Goal: Task Accomplishment & Management: Manage account settings

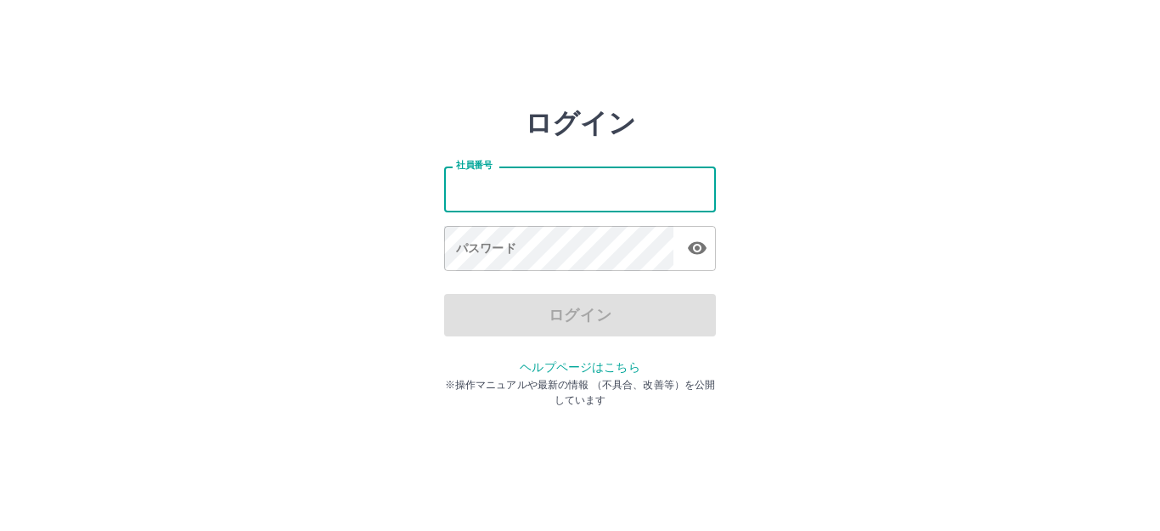
type input "*******"
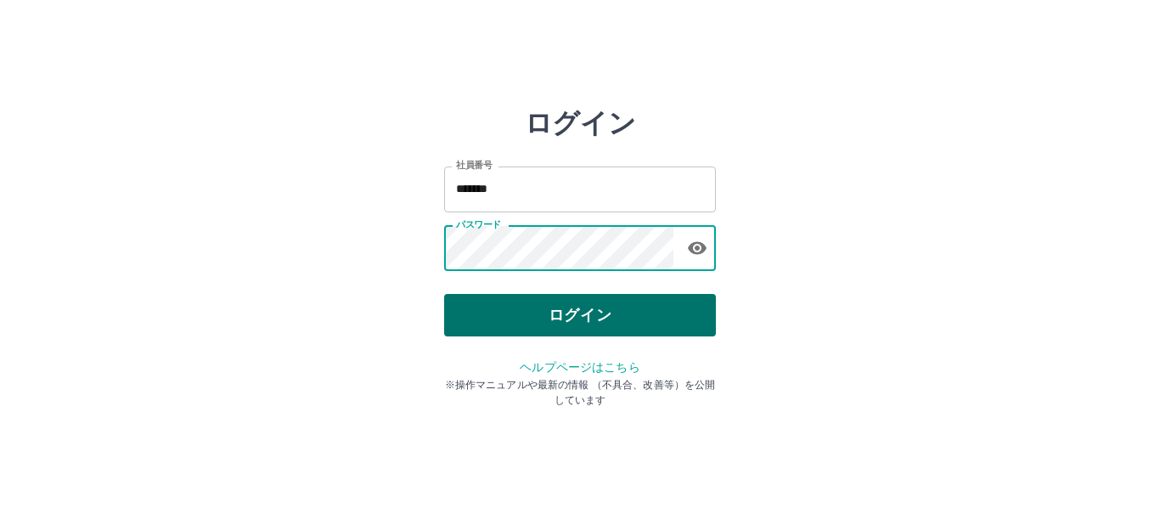
click at [486, 325] on button "ログイン" at bounding box center [580, 315] width 272 height 42
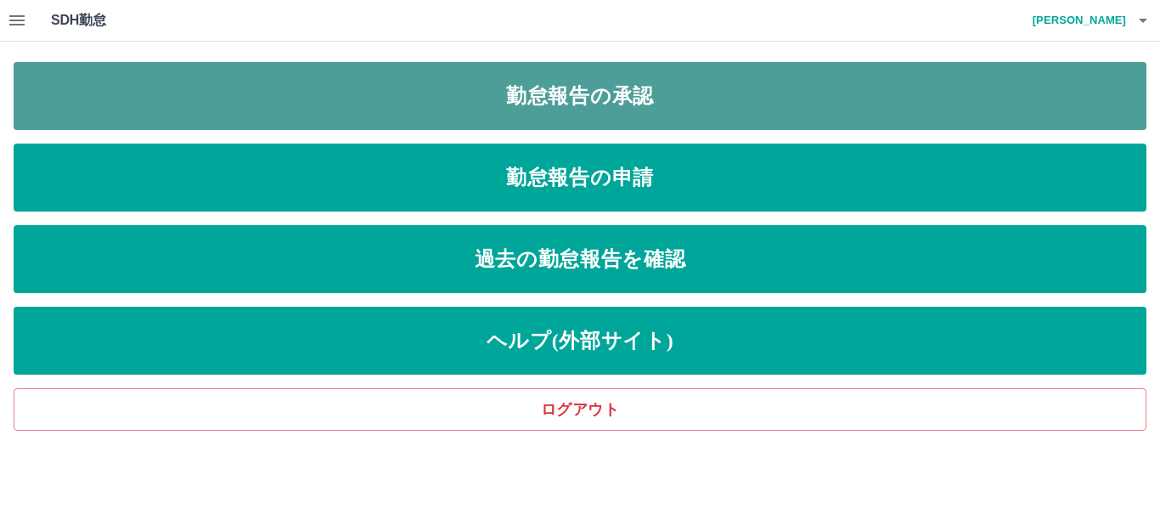
click at [208, 82] on link "勤怠報告の承認" at bounding box center [580, 96] width 1133 height 68
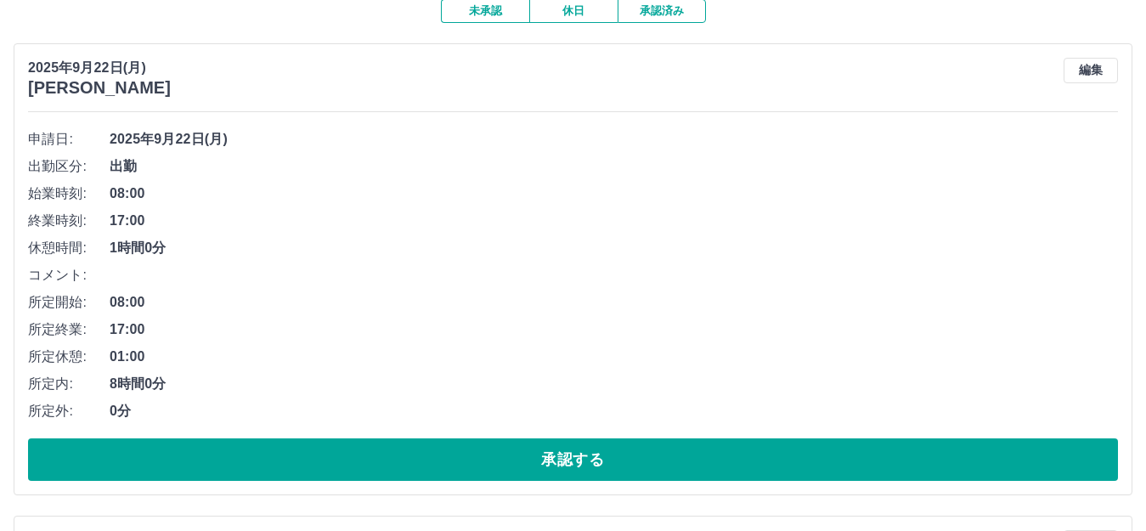
scroll to position [170, 0]
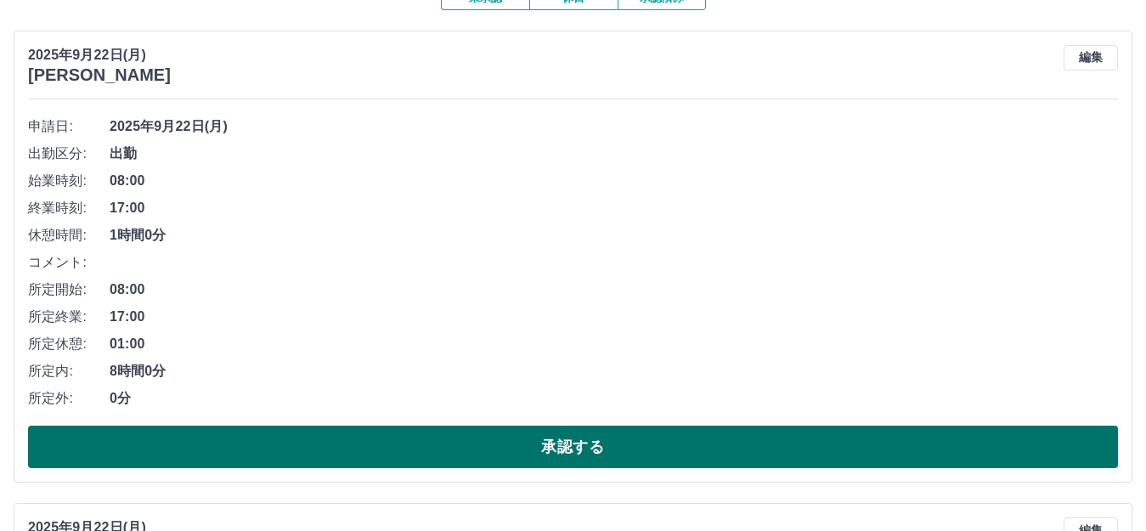
click at [299, 443] on button "承認する" at bounding box center [573, 447] width 1090 height 42
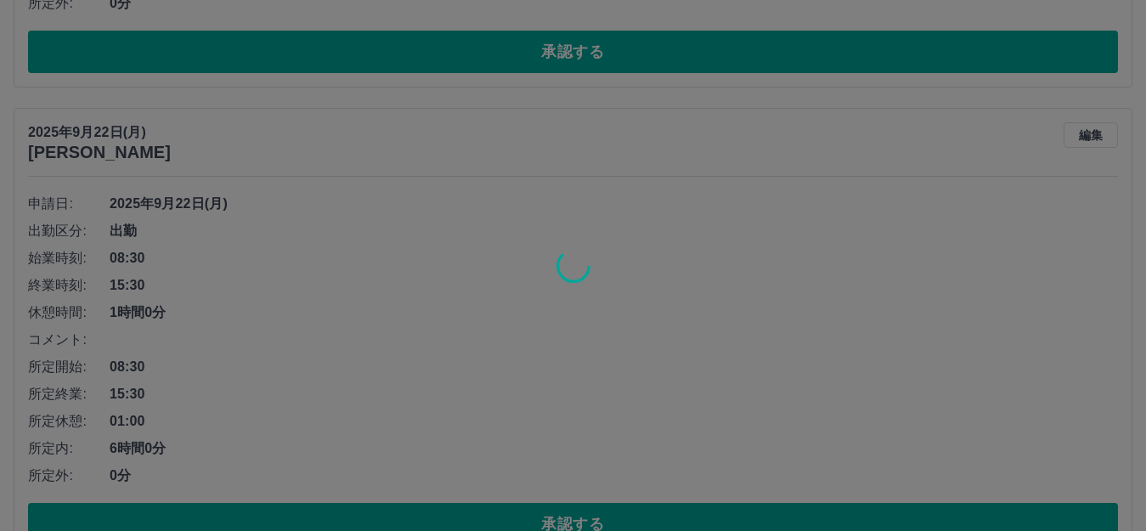
scroll to position [595, 0]
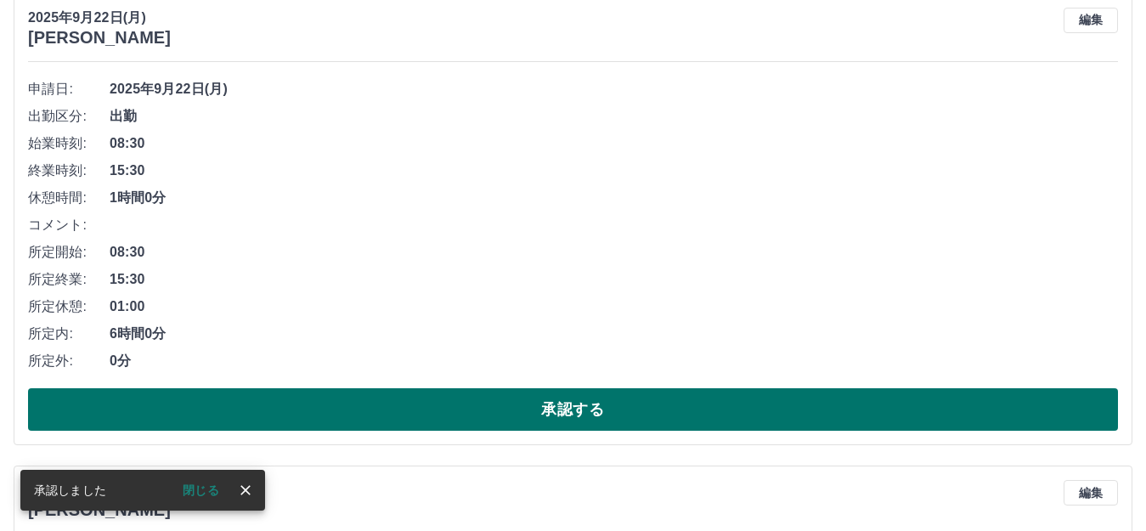
click at [317, 398] on button "承認する" at bounding box center [573, 409] width 1090 height 42
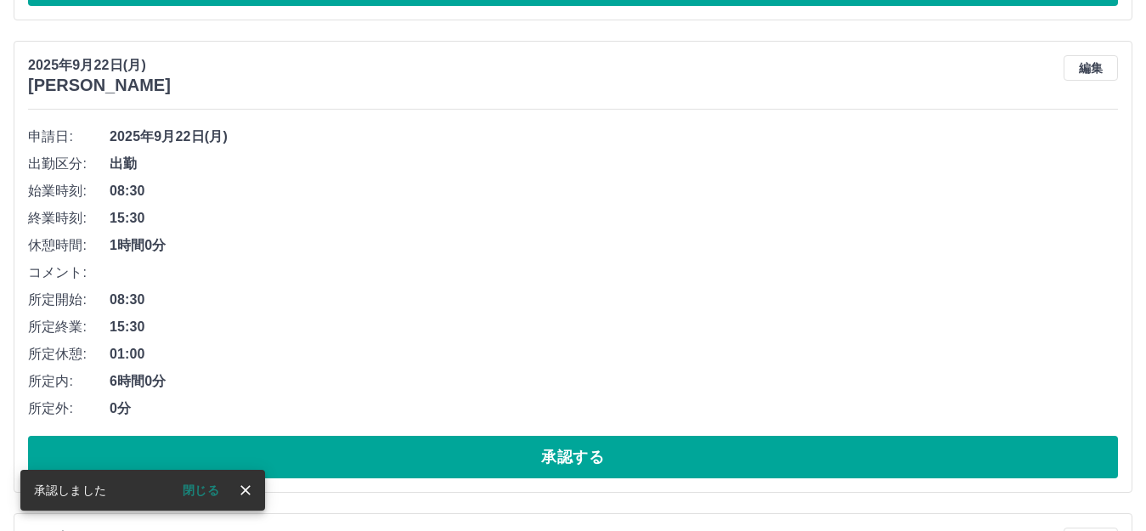
scroll to position [160, 0]
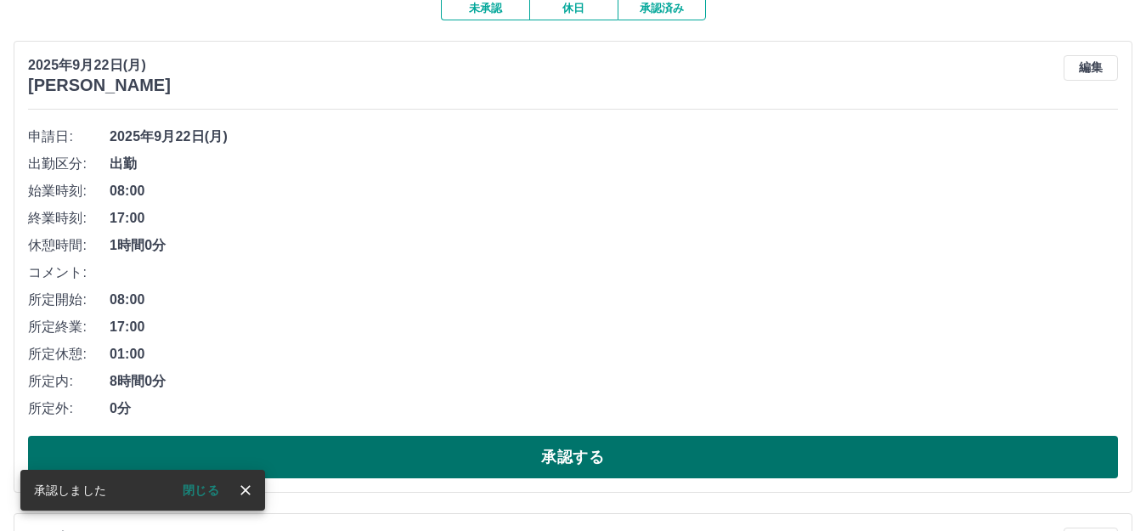
click at [338, 454] on button "承認する" at bounding box center [573, 457] width 1090 height 42
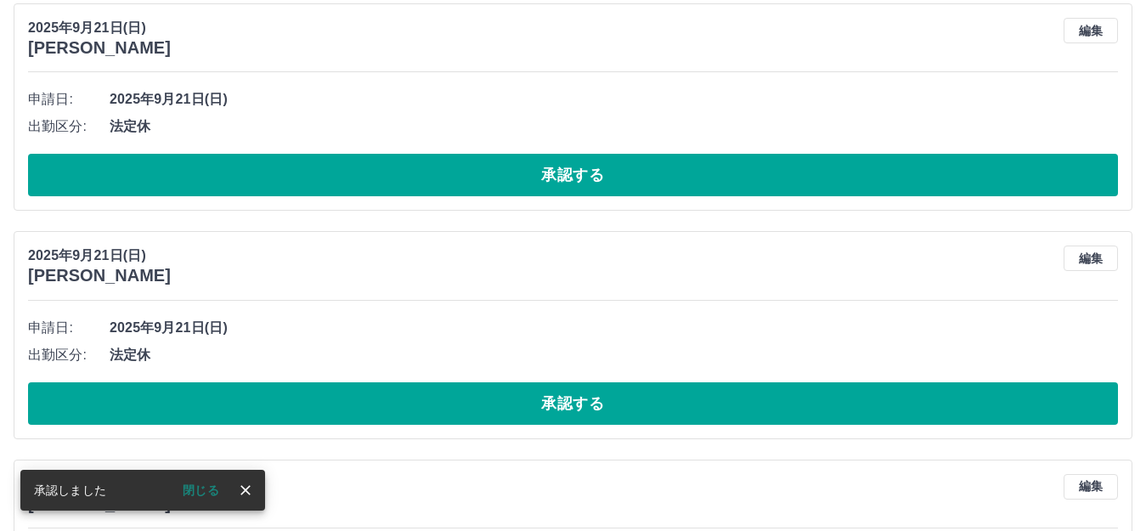
scroll to position [197, 0]
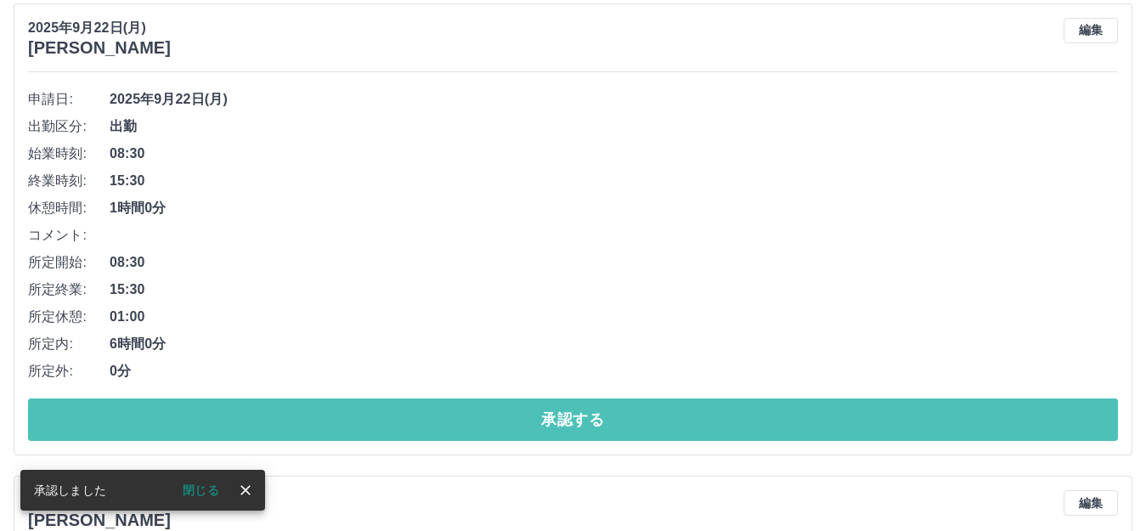
click at [349, 414] on button "承認する" at bounding box center [573, 419] width 1090 height 42
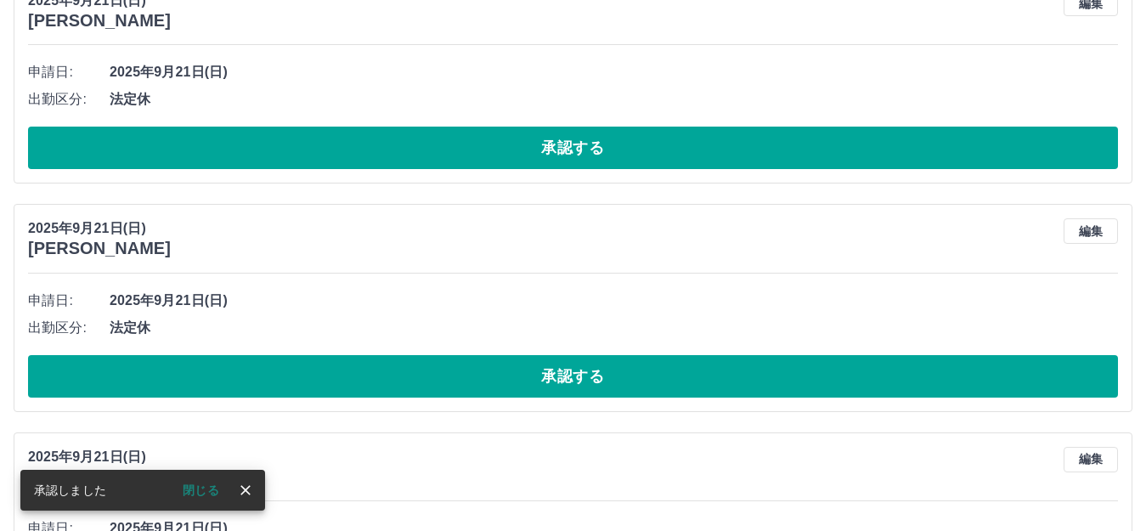
scroll to position [0, 0]
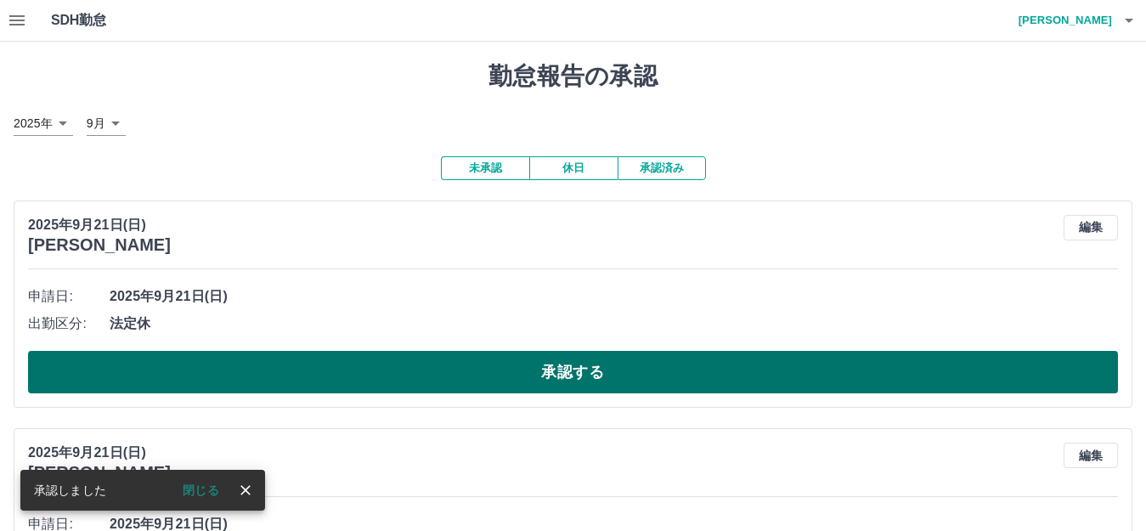
click at [380, 381] on button "承認する" at bounding box center [573, 372] width 1090 height 42
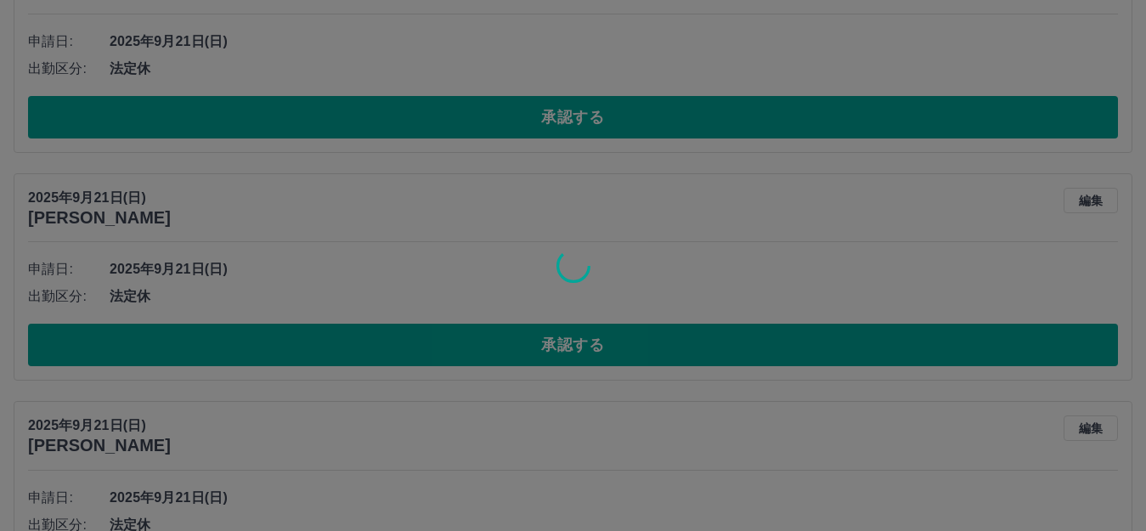
scroll to position [27, 0]
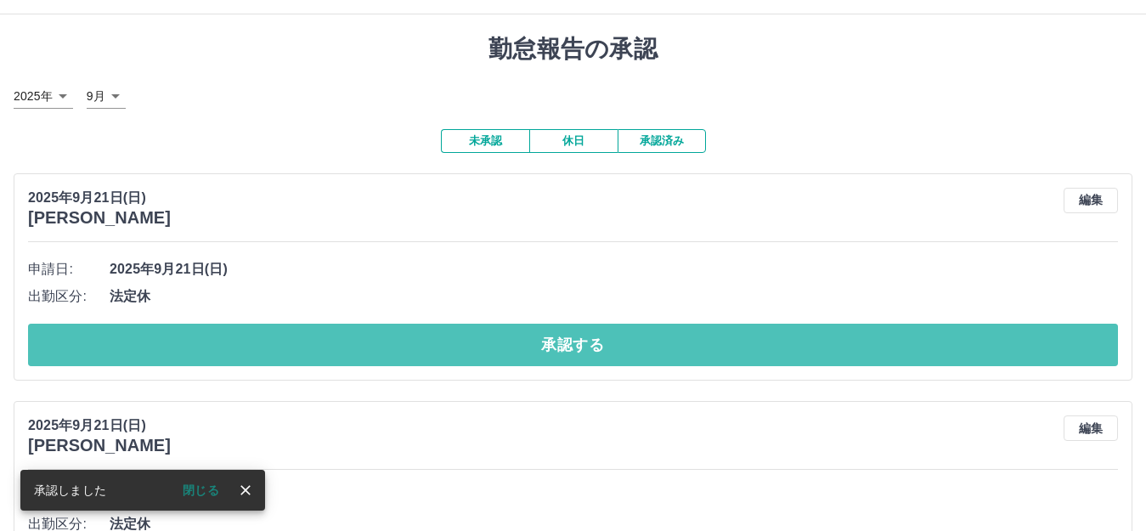
click at [370, 352] on button "承認する" at bounding box center [573, 345] width 1090 height 42
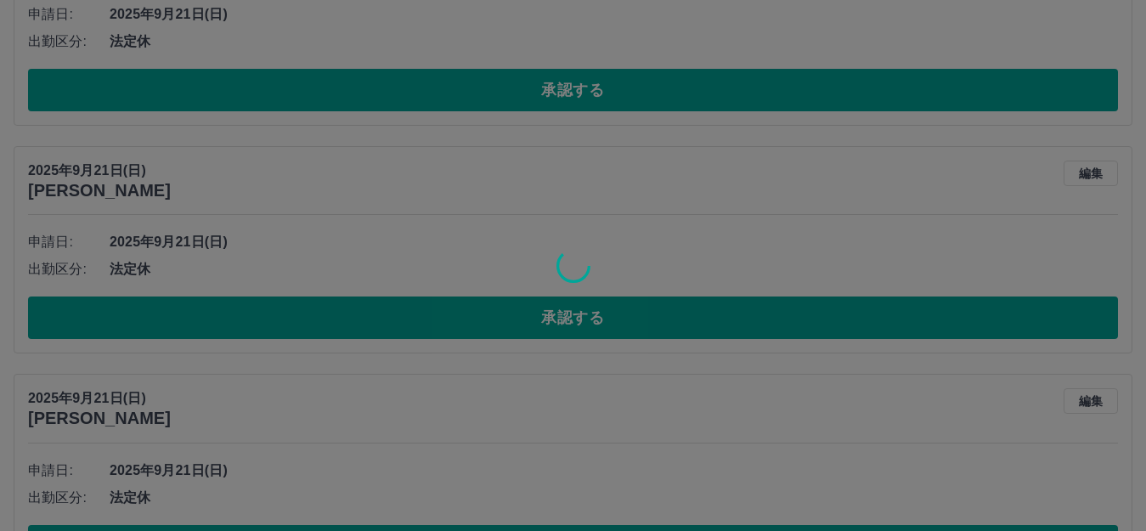
scroll to position [54, 0]
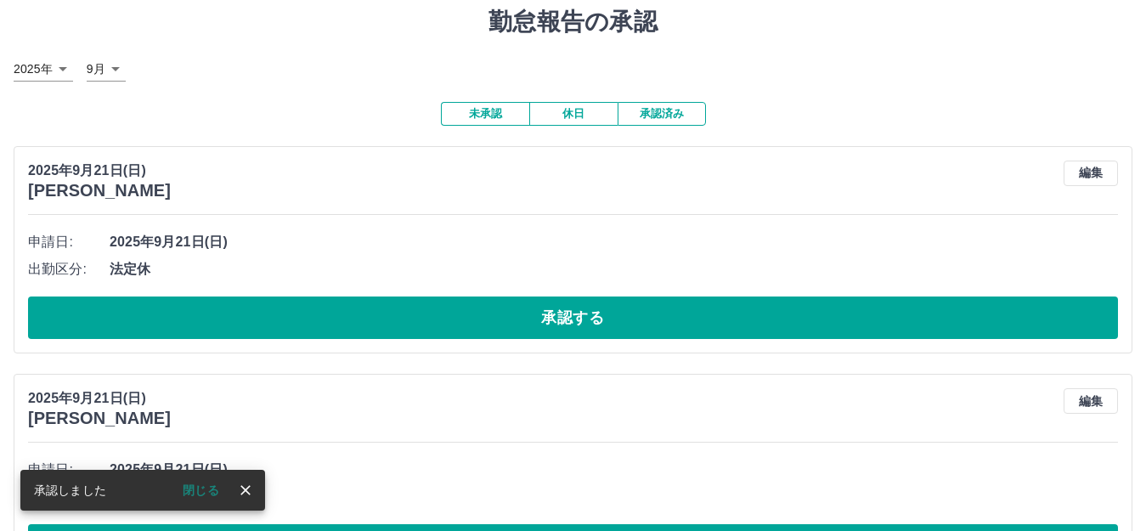
click at [360, 326] on button "承認する" at bounding box center [573, 317] width 1090 height 42
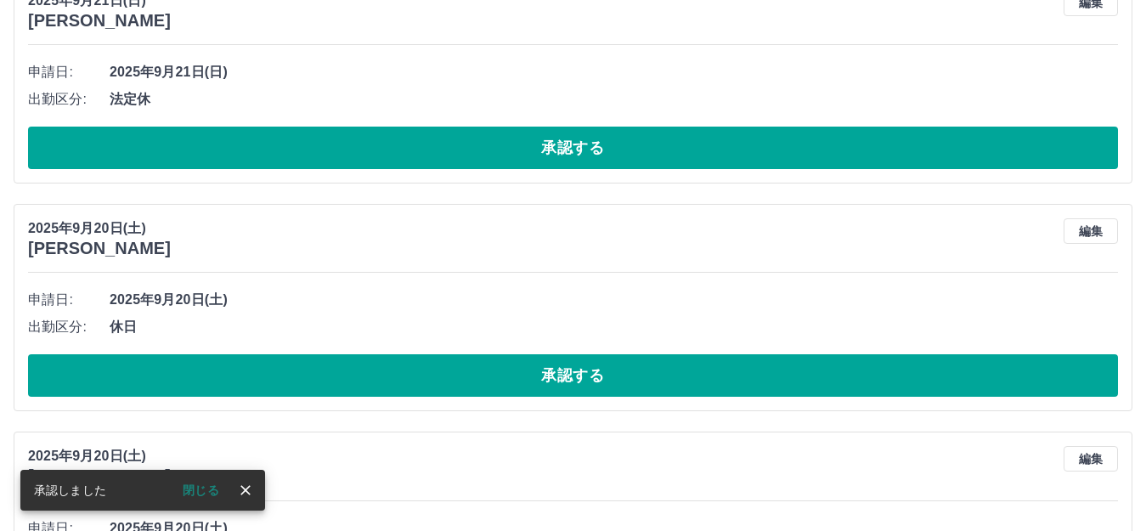
scroll to position [0, 0]
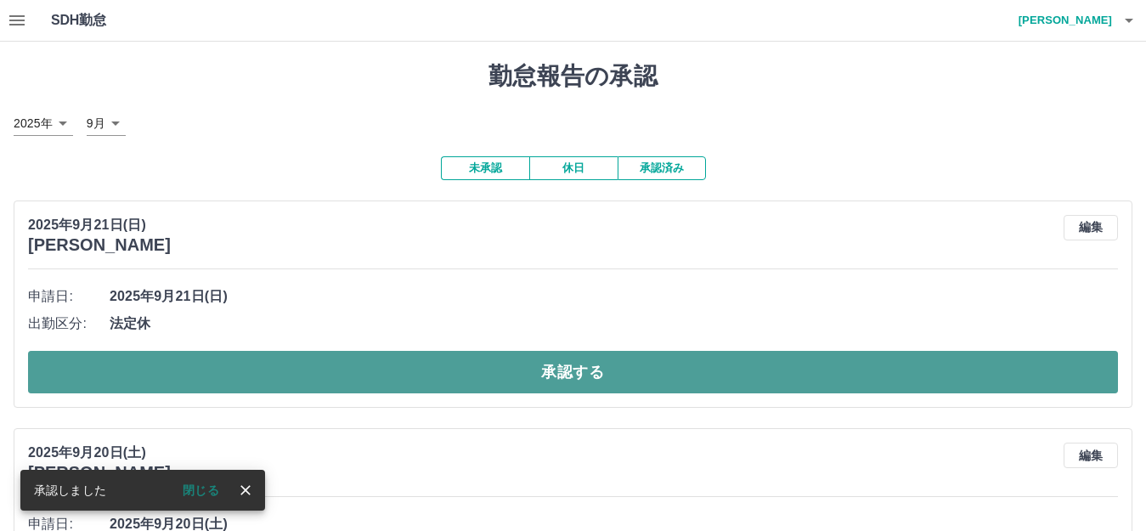
click at [390, 369] on button "承認する" at bounding box center [573, 372] width 1090 height 42
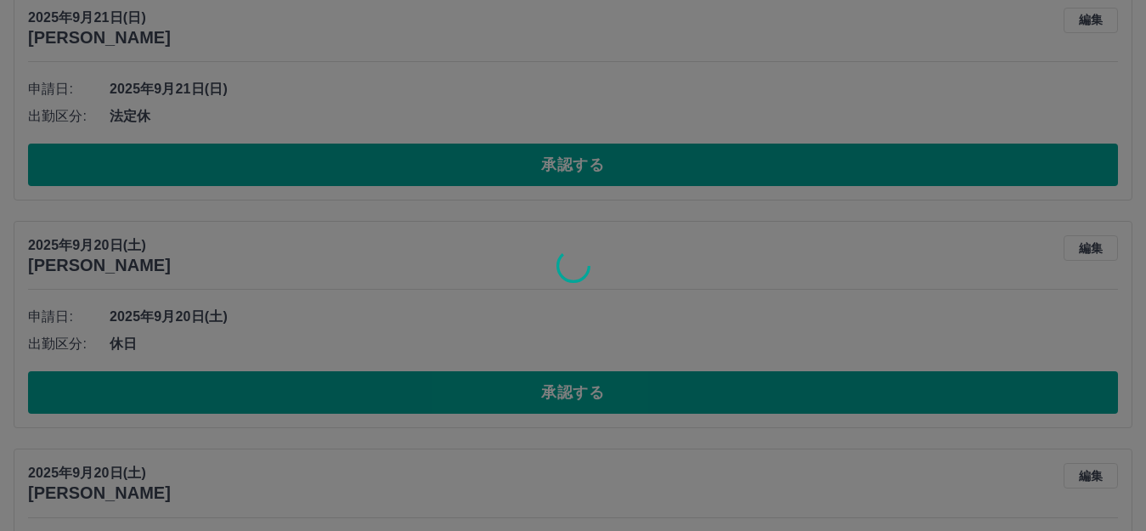
scroll to position [255, 0]
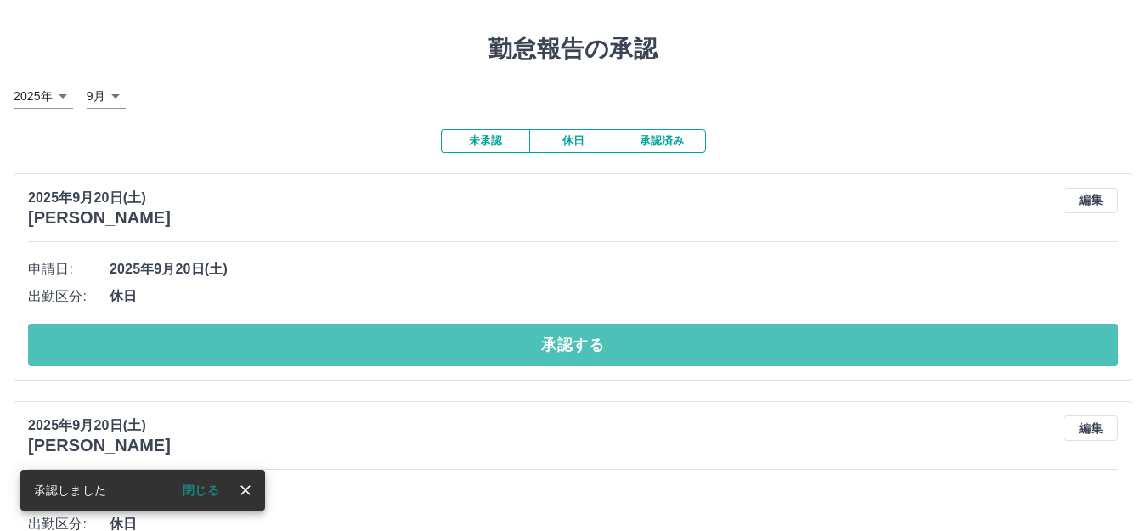
click at [349, 345] on button "承認する" at bounding box center [573, 345] width 1090 height 42
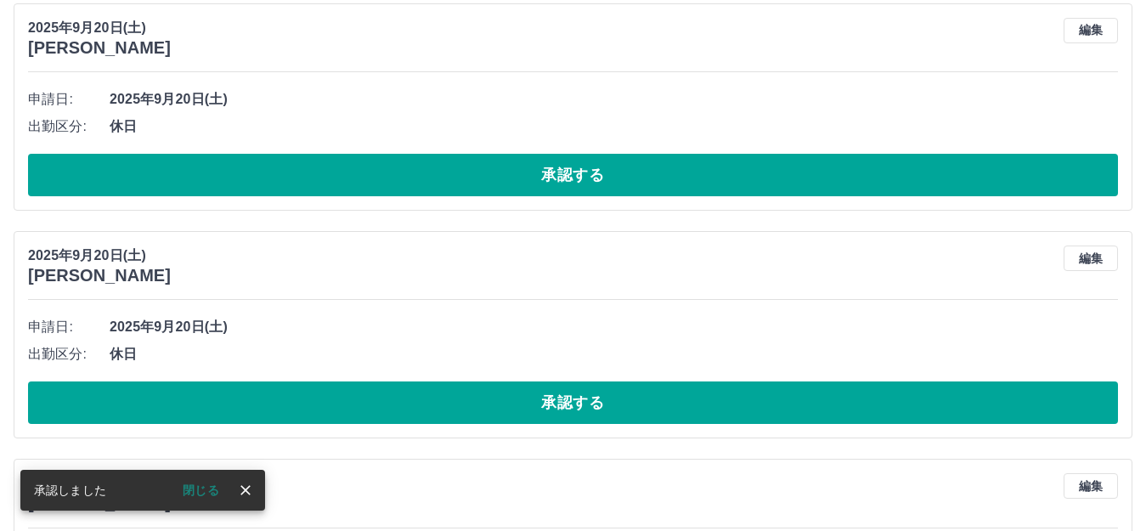
scroll to position [0, 0]
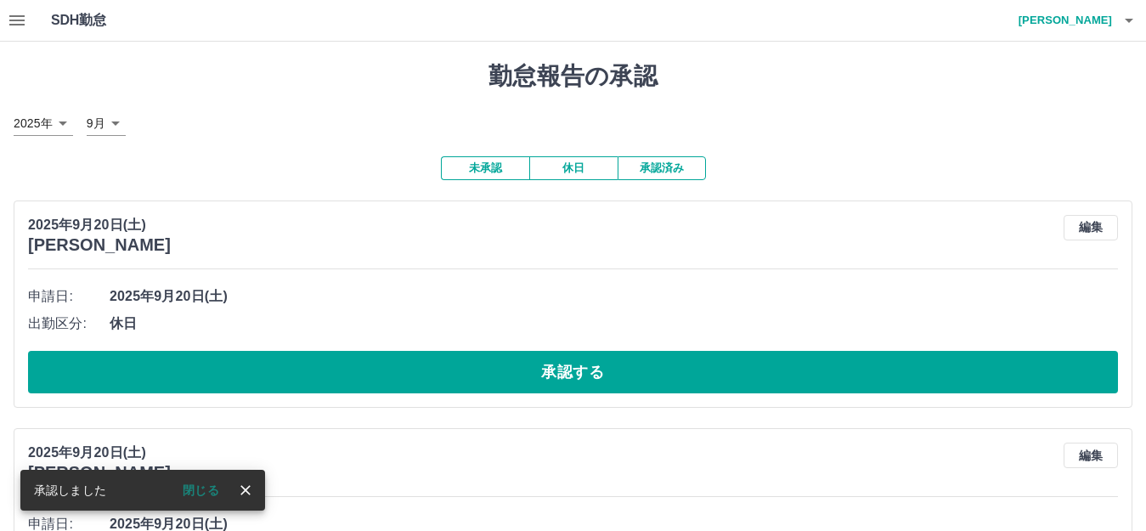
click at [438, 405] on div "[DATE] [PERSON_NAME] 編集 申請日: [DATE] 出勤区分: 休日 承認する" at bounding box center [573, 303] width 1119 height 207
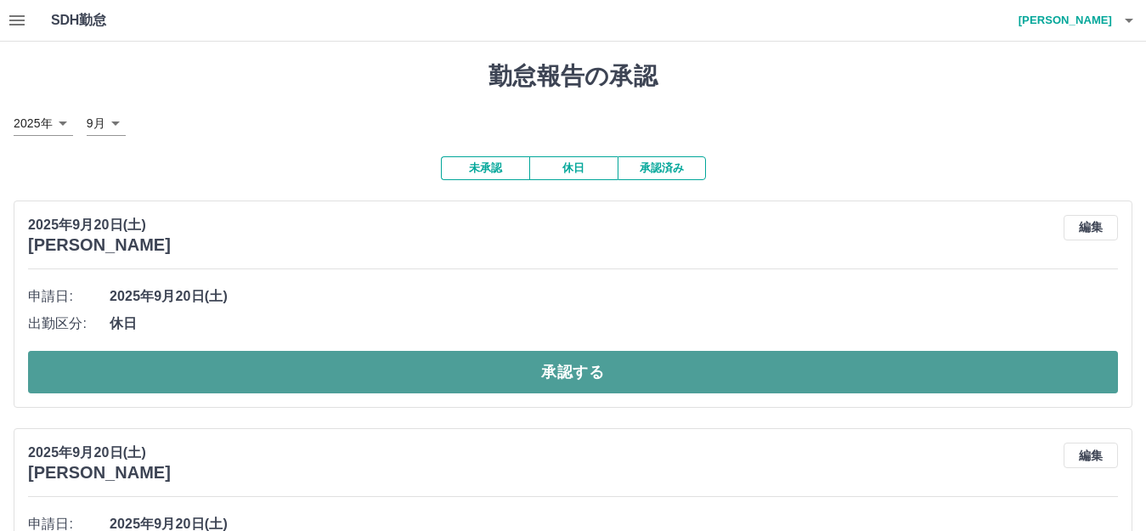
click at [431, 386] on button "承認する" at bounding box center [573, 372] width 1090 height 42
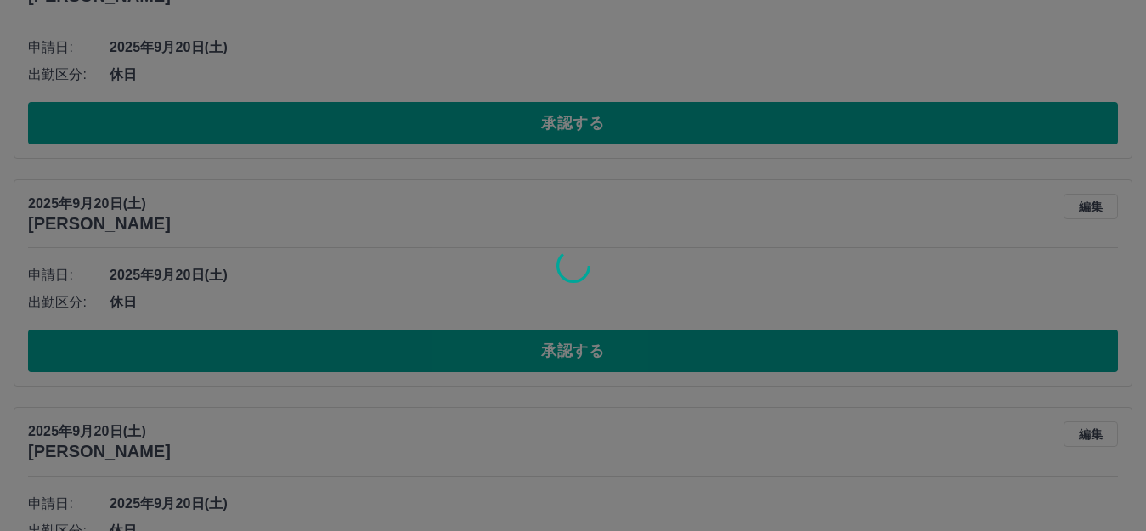
scroll to position [255, 0]
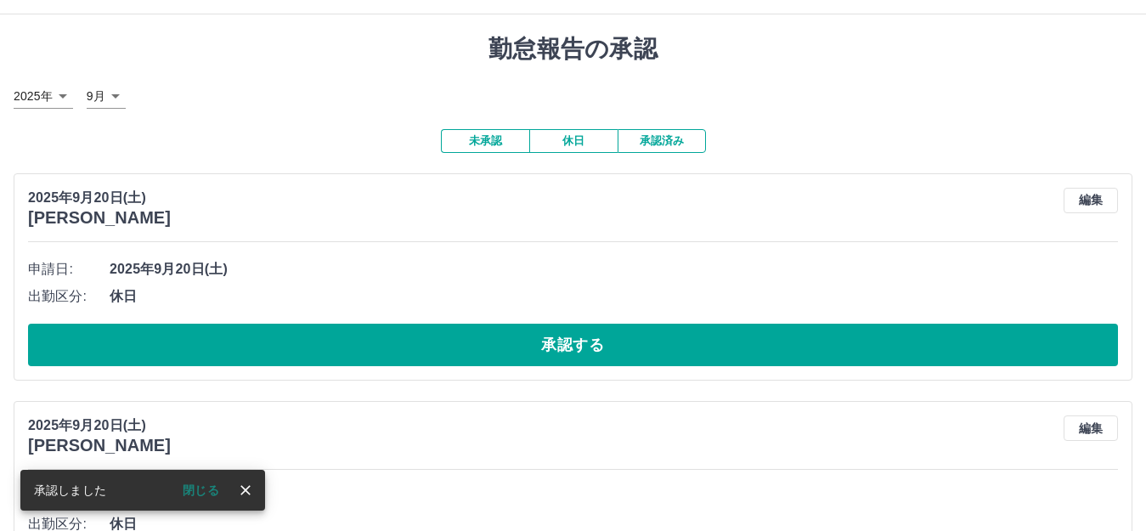
click at [476, 342] on button "承認する" at bounding box center [573, 345] width 1090 height 42
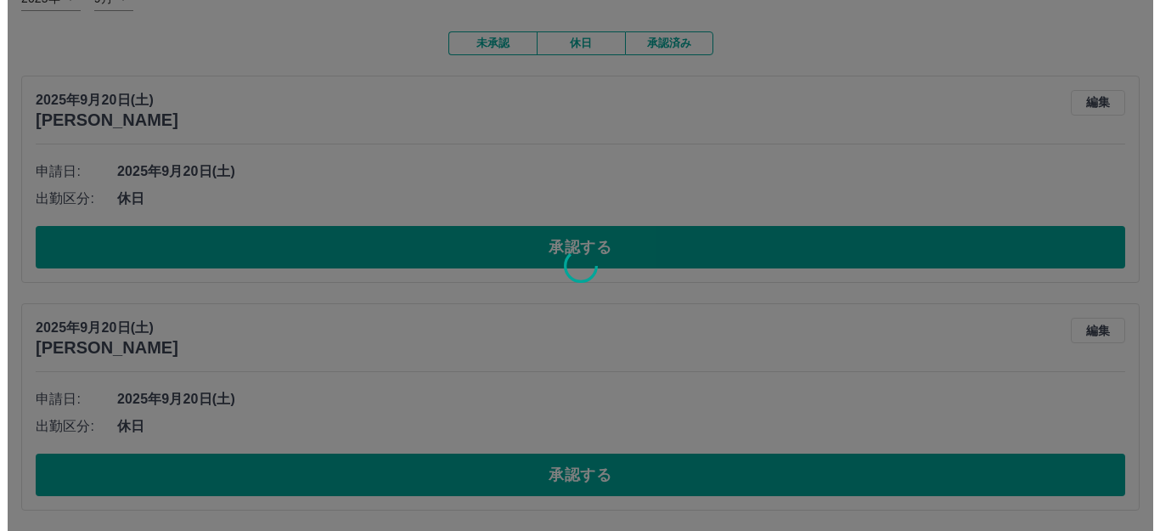
scroll to position [0, 0]
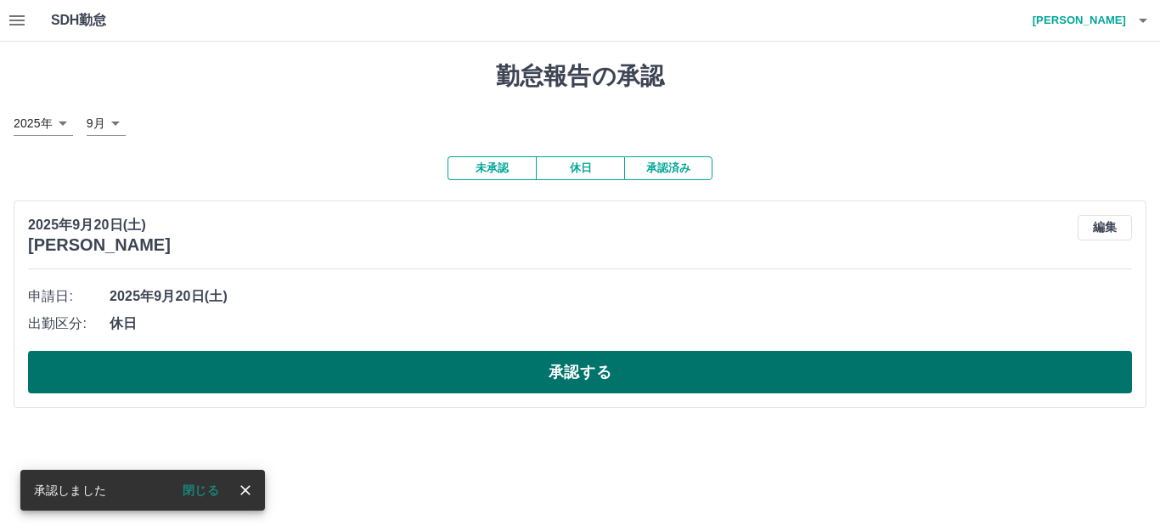
click at [510, 387] on button "承認する" at bounding box center [580, 372] width 1104 height 42
